Goal: Transaction & Acquisition: Purchase product/service

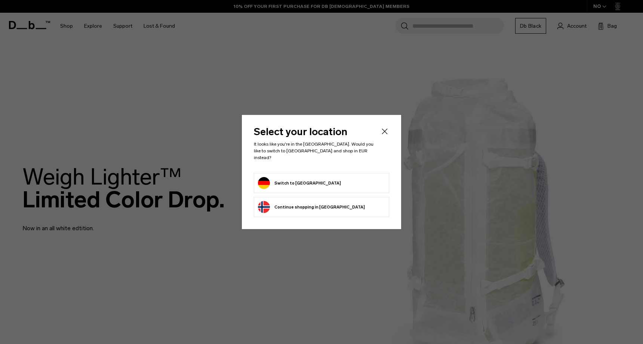
click at [381, 134] on icon "Close" at bounding box center [384, 131] width 9 height 9
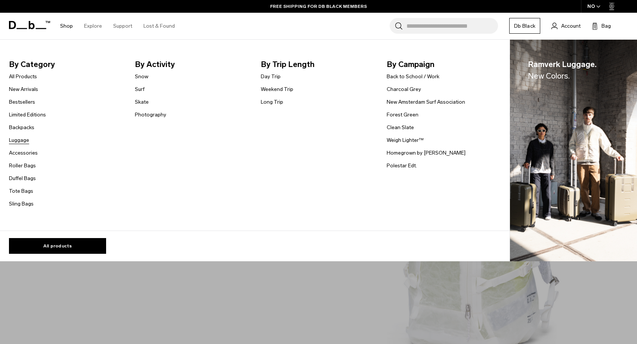
click at [20, 141] on link "Luggage" at bounding box center [19, 140] width 20 height 8
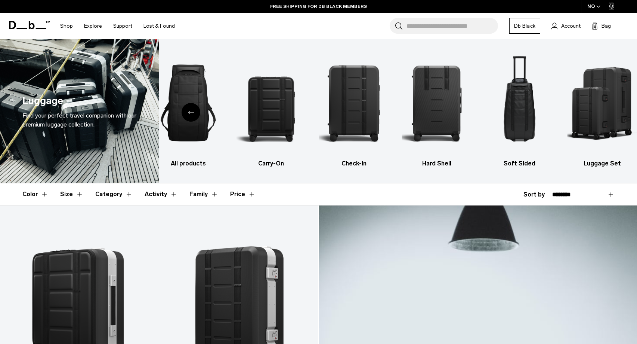
click at [597, 6] on icon "button" at bounding box center [598, 7] width 3 height 2
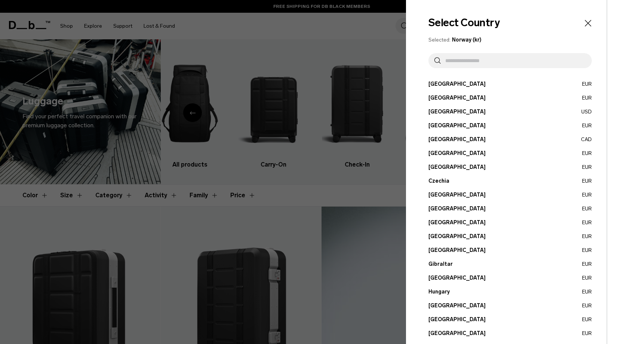
click at [492, 55] on input "text" at bounding box center [513, 60] width 145 height 15
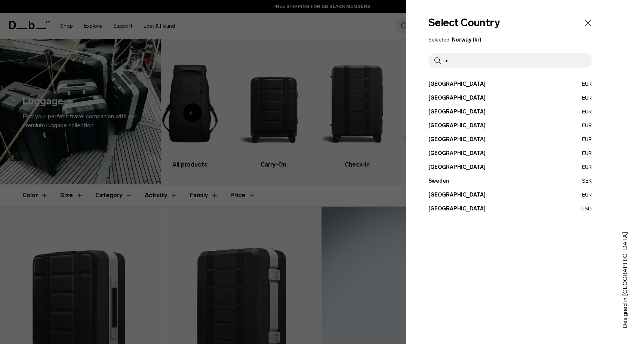
type input "*"
click at [442, 141] on button "[GEOGRAPHIC_DATA] EUR" at bounding box center [509, 139] width 163 height 8
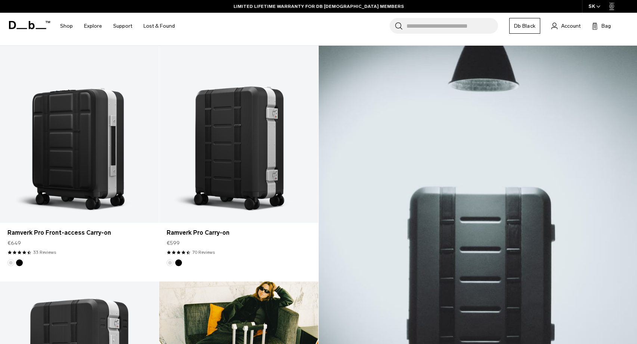
scroll to position [401, 0]
